Goal: Task Accomplishment & Management: Manage account settings

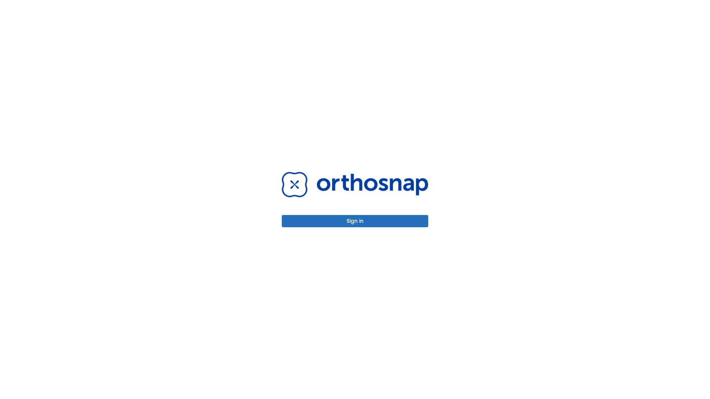
click at [355, 221] on button "Sign in" at bounding box center [355, 221] width 146 height 12
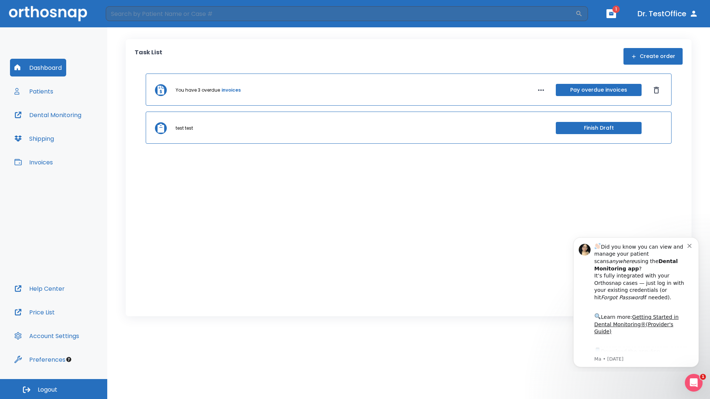
click at [54, 389] on span "Logout" at bounding box center [48, 390] width 20 height 8
